Goal: Transaction & Acquisition: Book appointment/travel/reservation

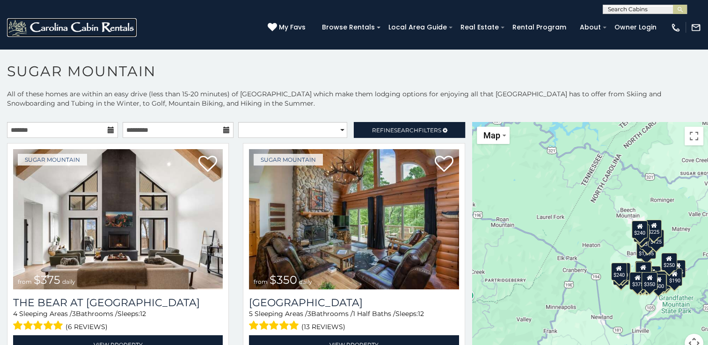
click at [78, 28] on img at bounding box center [72, 27] width 130 height 19
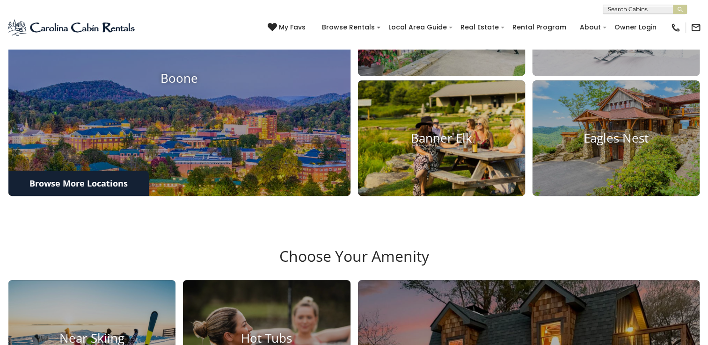
scroll to position [468, 0]
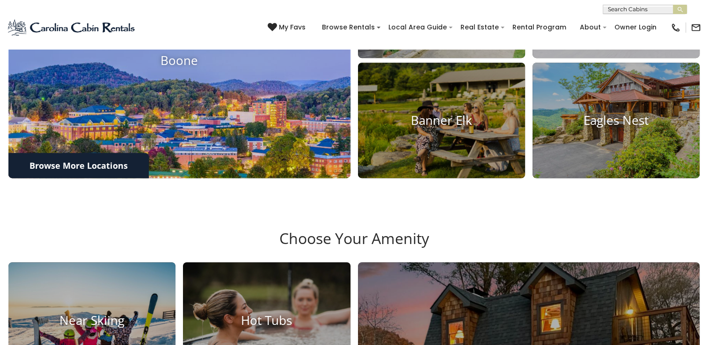
click at [140, 190] on img at bounding box center [179, 60] width 376 height 259
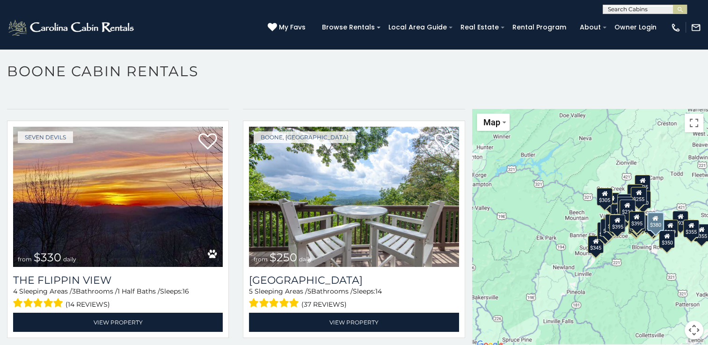
scroll to position [2994, 0]
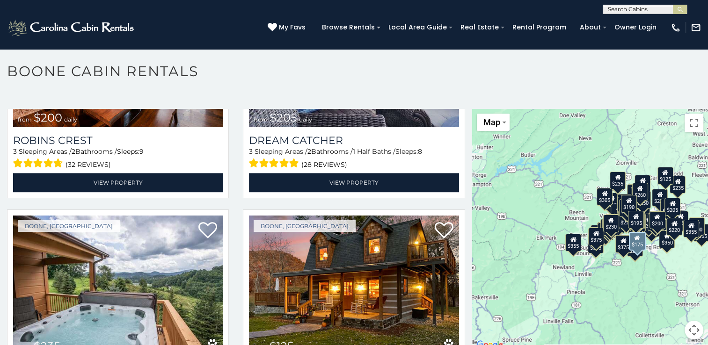
scroll to position [4952, 0]
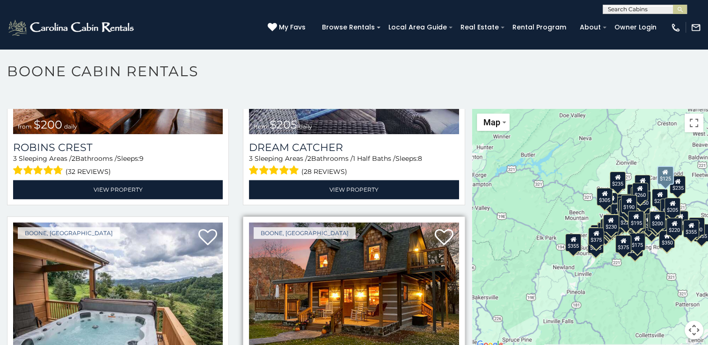
click at [321, 251] on img at bounding box center [354, 293] width 210 height 140
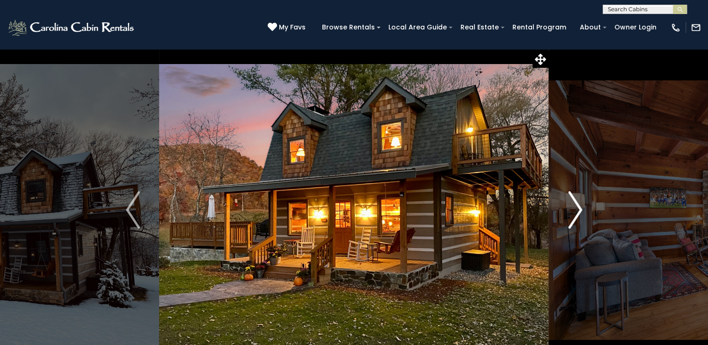
click at [573, 216] on img "Next" at bounding box center [575, 209] width 14 height 37
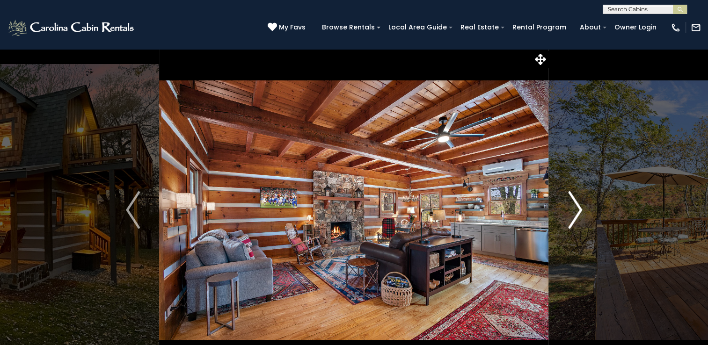
click at [576, 211] on img "Next" at bounding box center [575, 209] width 14 height 37
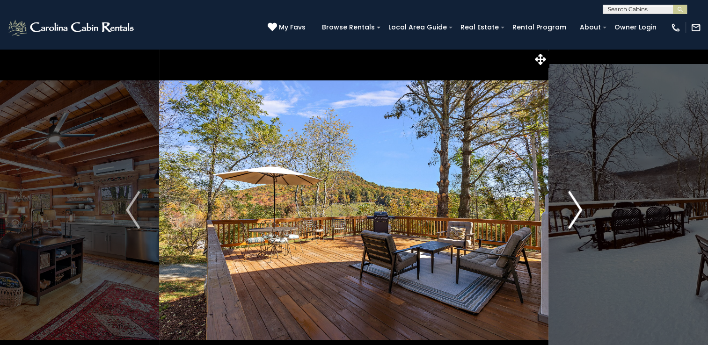
click at [576, 211] on img "Next" at bounding box center [575, 209] width 14 height 37
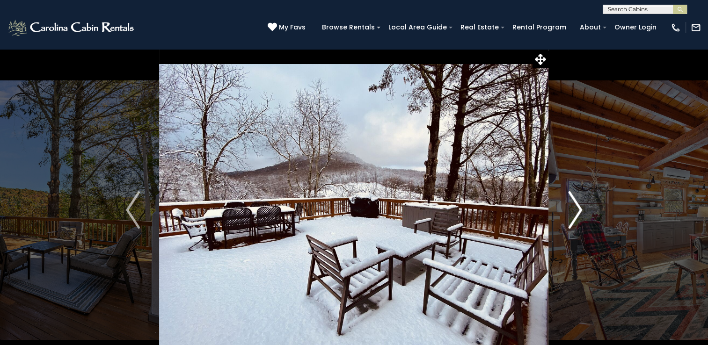
click at [576, 211] on img "Next" at bounding box center [575, 209] width 14 height 37
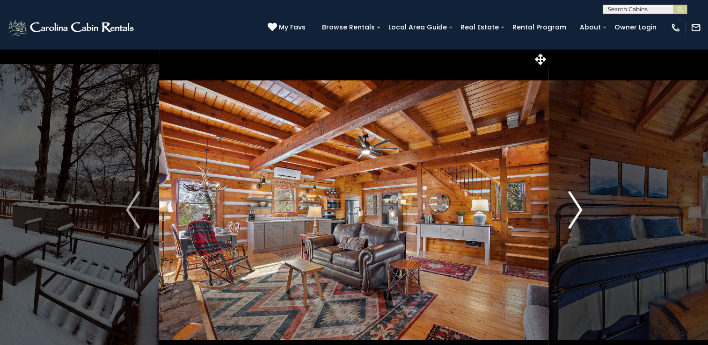
click at [577, 208] on img "Next" at bounding box center [575, 209] width 14 height 37
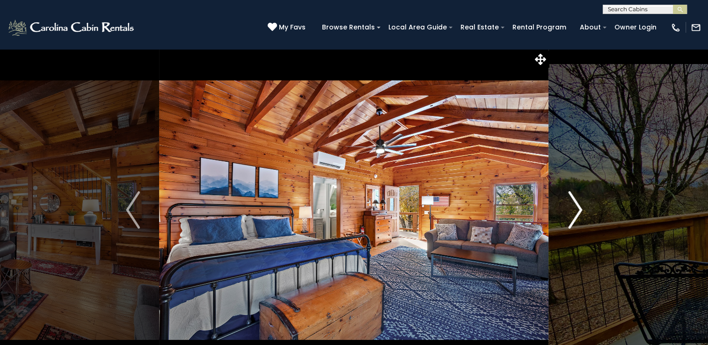
click at [577, 209] on img "Next" at bounding box center [575, 209] width 14 height 37
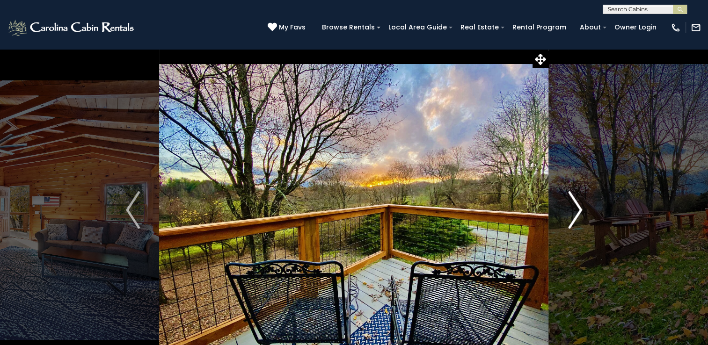
click at [577, 209] on img "Next" at bounding box center [575, 209] width 14 height 37
